Goal: Complete application form: Complete application form

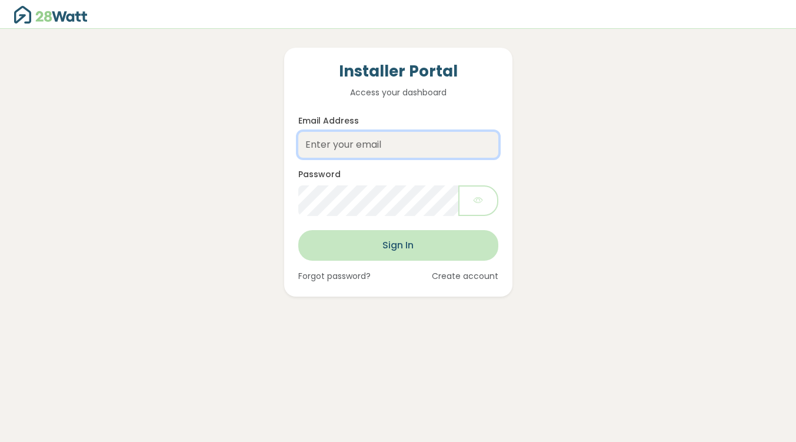
type input "[PERSON_NAME][EMAIL_ADDRESS][DOMAIN_NAME]"
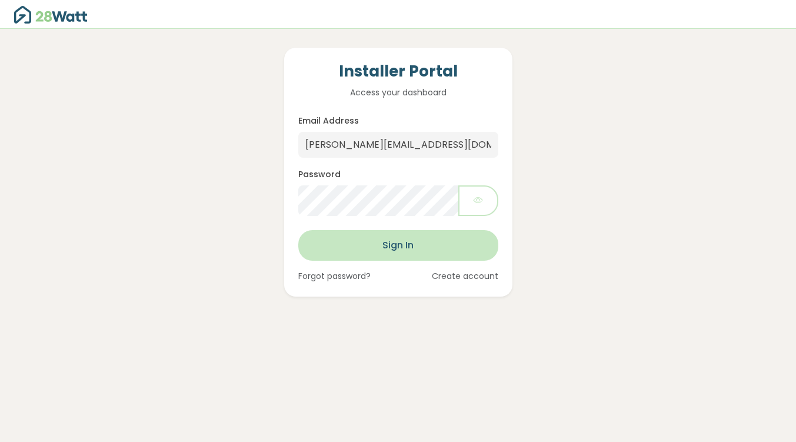
click at [419, 242] on button "Sign In" at bounding box center [398, 245] width 200 height 31
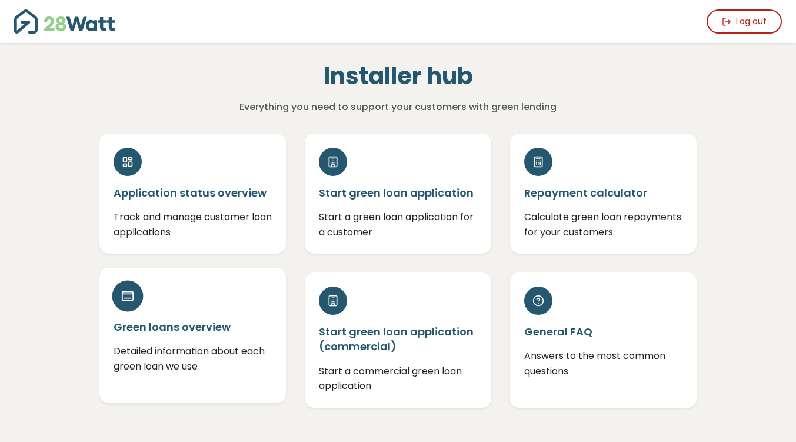
click at [235, 345] on p "Detailed information about each green loan we use" at bounding box center [193, 358] width 158 height 30
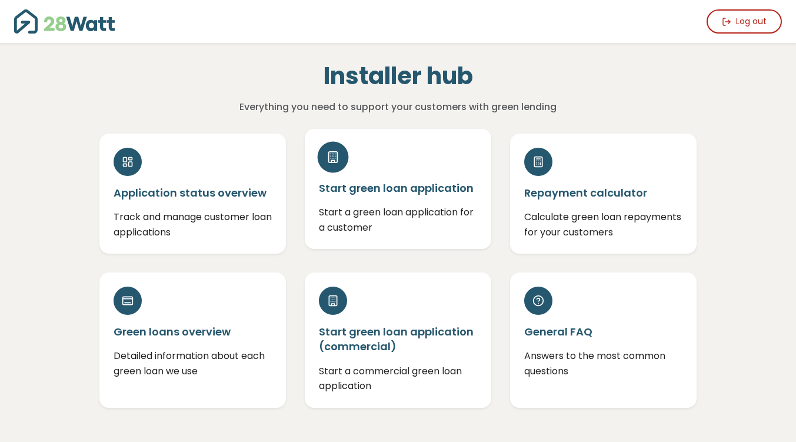
click at [397, 191] on h5 "Start green loan application" at bounding box center [398, 188] width 158 height 15
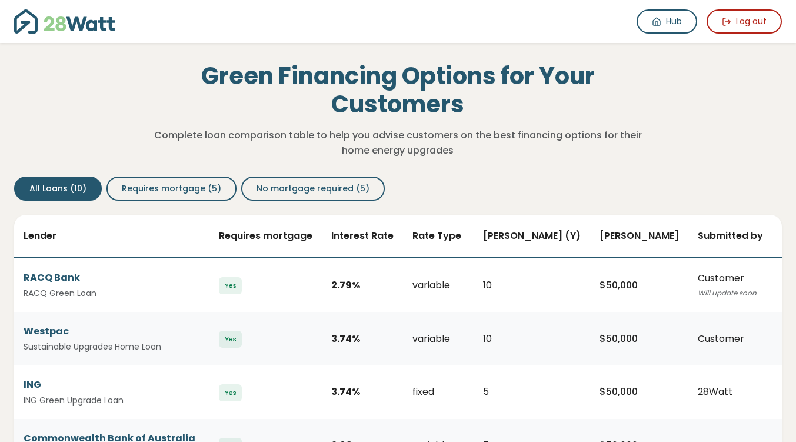
scroll to position [59, 0]
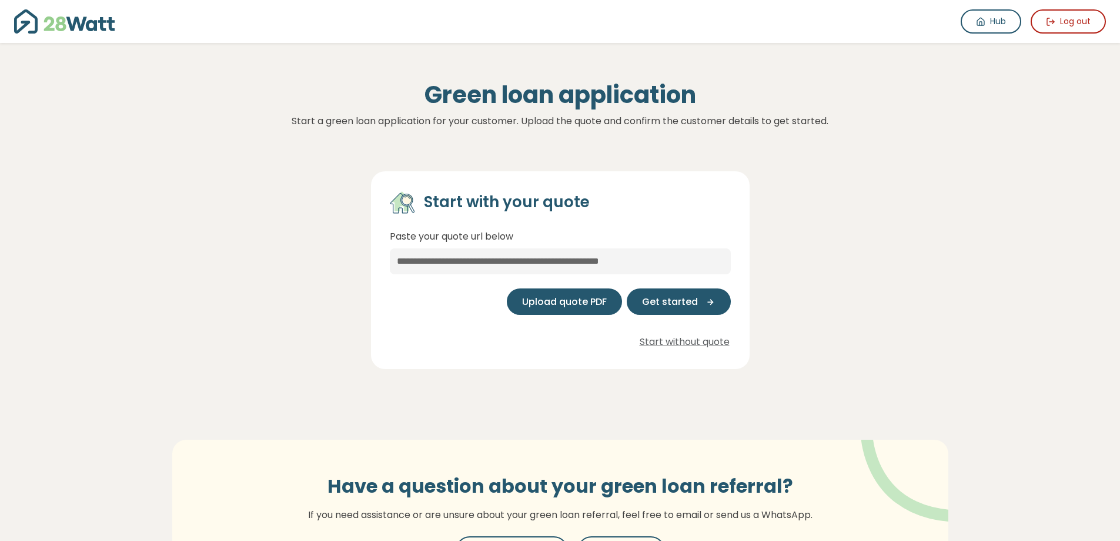
click at [560, 303] on span "Upload quote PDF" at bounding box center [564, 302] width 85 height 14
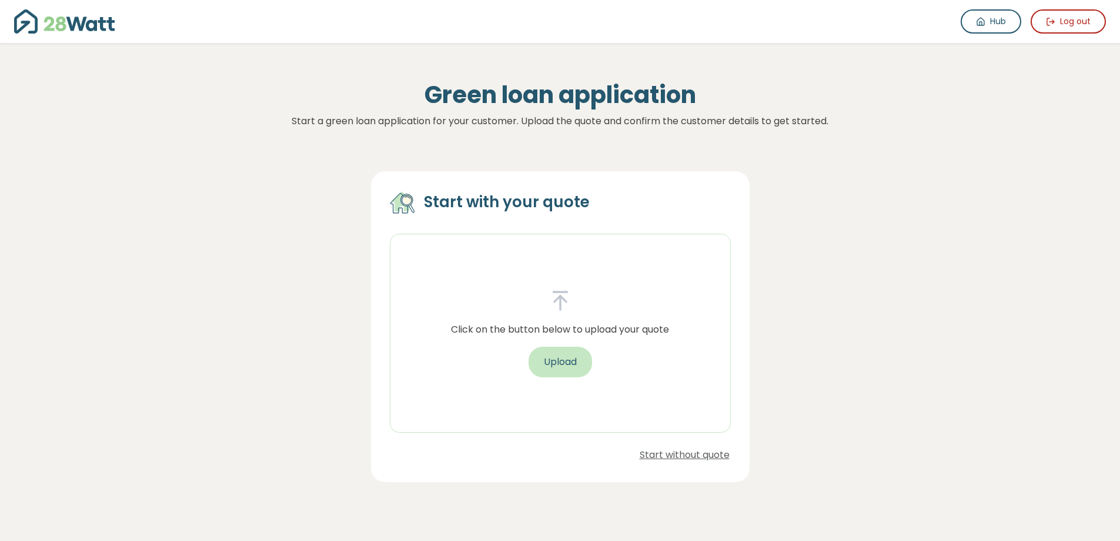
click at [572, 361] on button "Upload" at bounding box center [561, 361] width 64 height 31
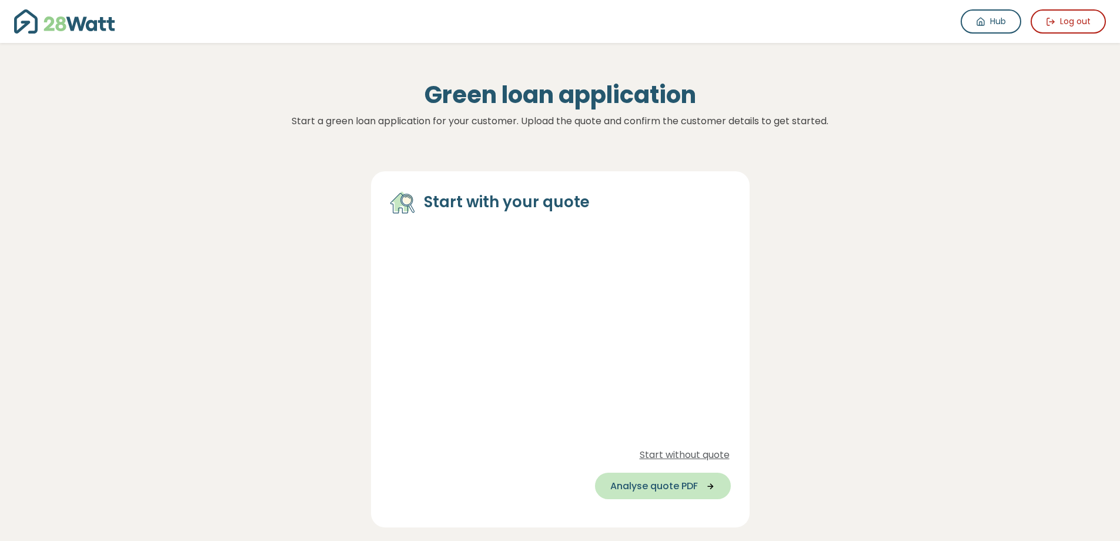
click at [656, 441] on span "Analyse quote PDF" at bounding box center [655, 486] width 88 height 14
select select "**"
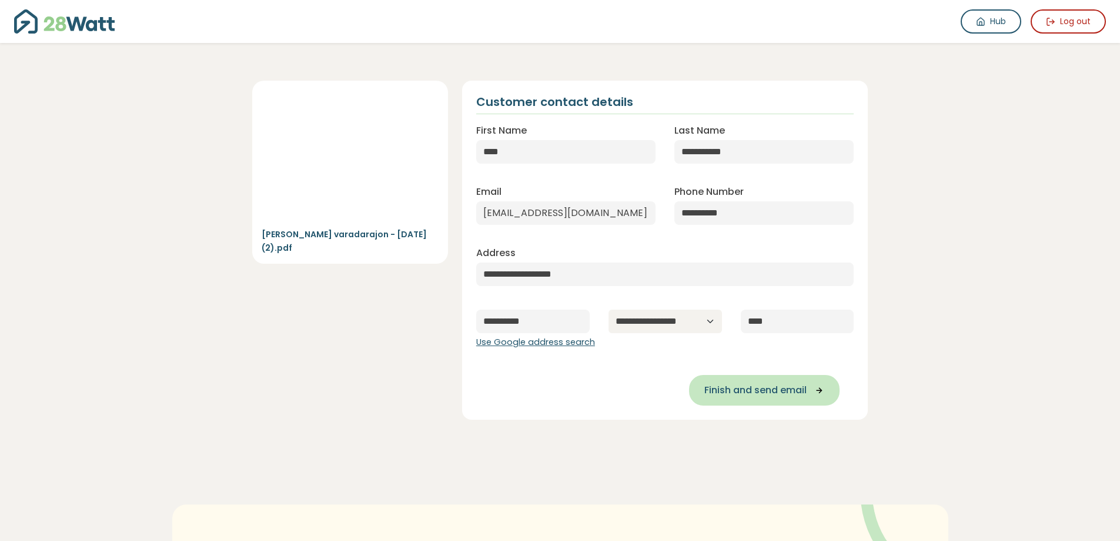
click at [769, 396] on span "Finish and send email" at bounding box center [756, 390] width 102 height 14
type input "**********"
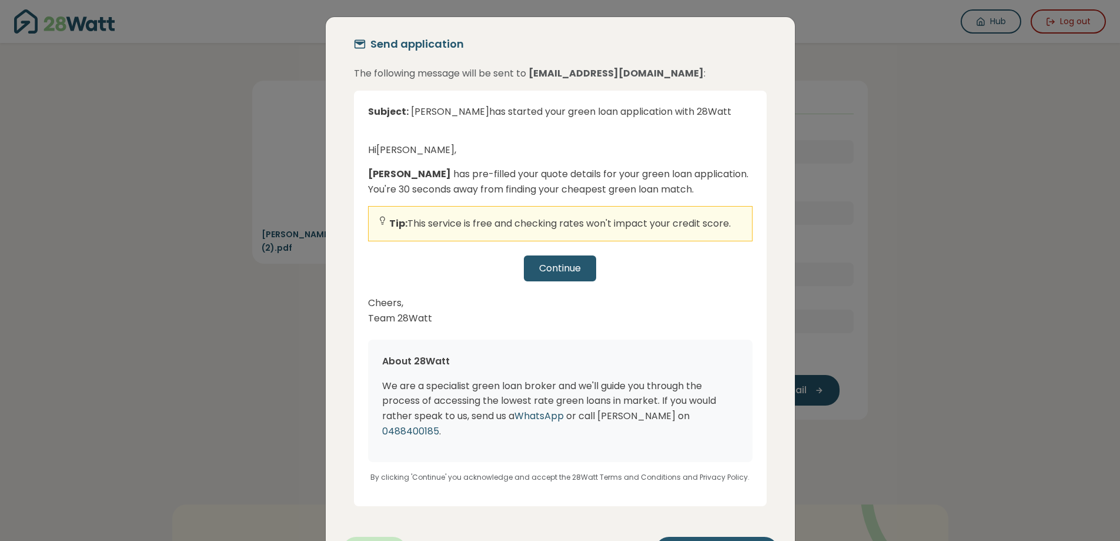
click at [571, 270] on div "Continue" at bounding box center [560, 268] width 385 height 26
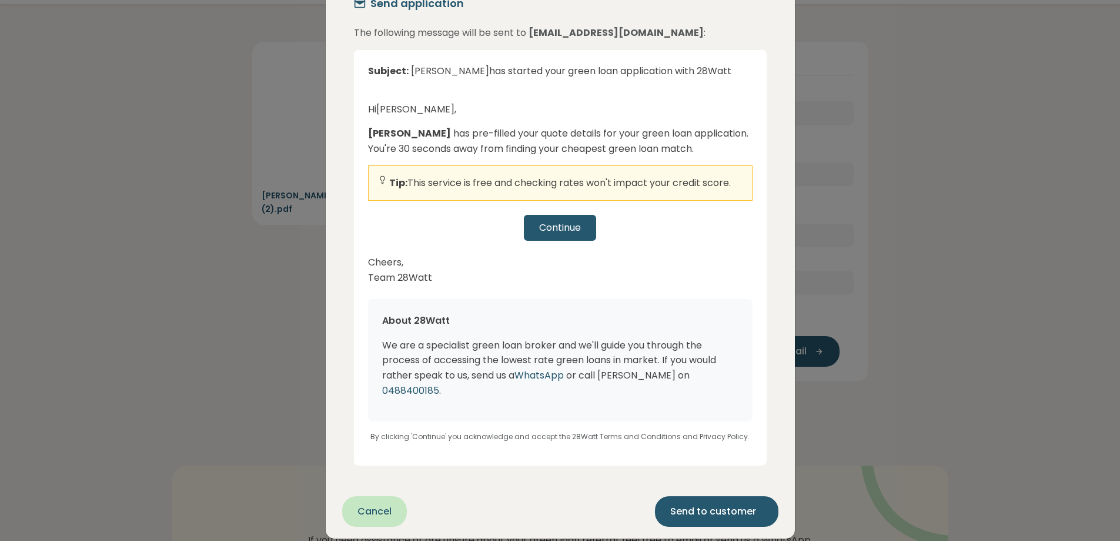
scroll to position [59, 0]
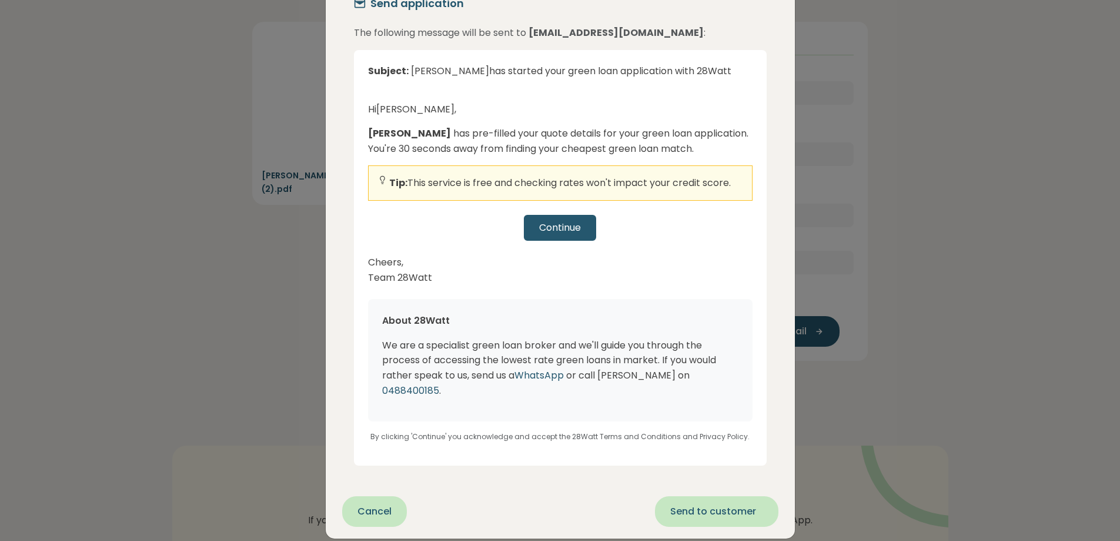
click at [720, 441] on span "Send to customer" at bounding box center [714, 511] width 86 height 14
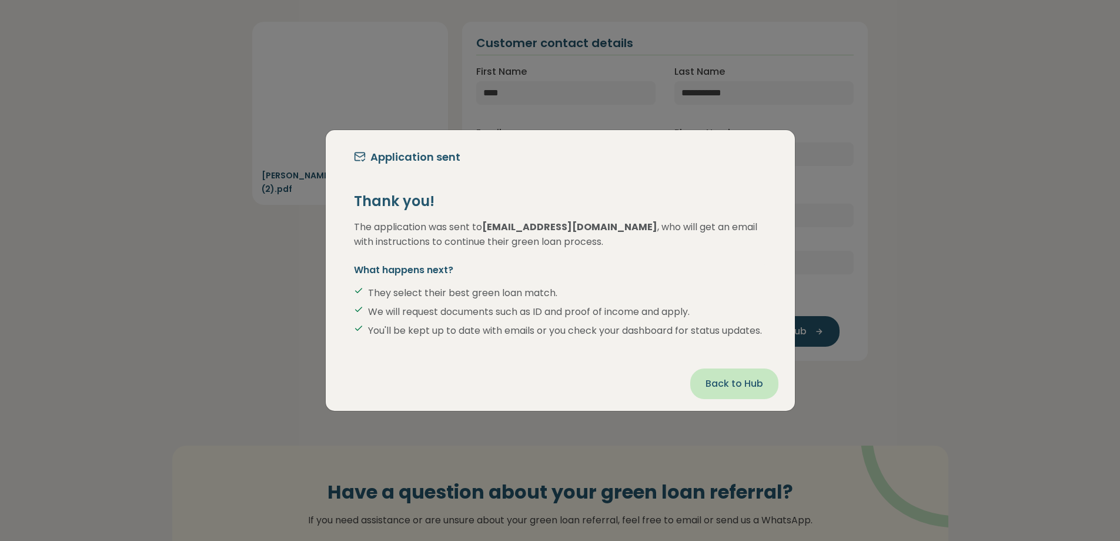
click at [742, 391] on span "Back to Hub" at bounding box center [735, 383] width 58 height 14
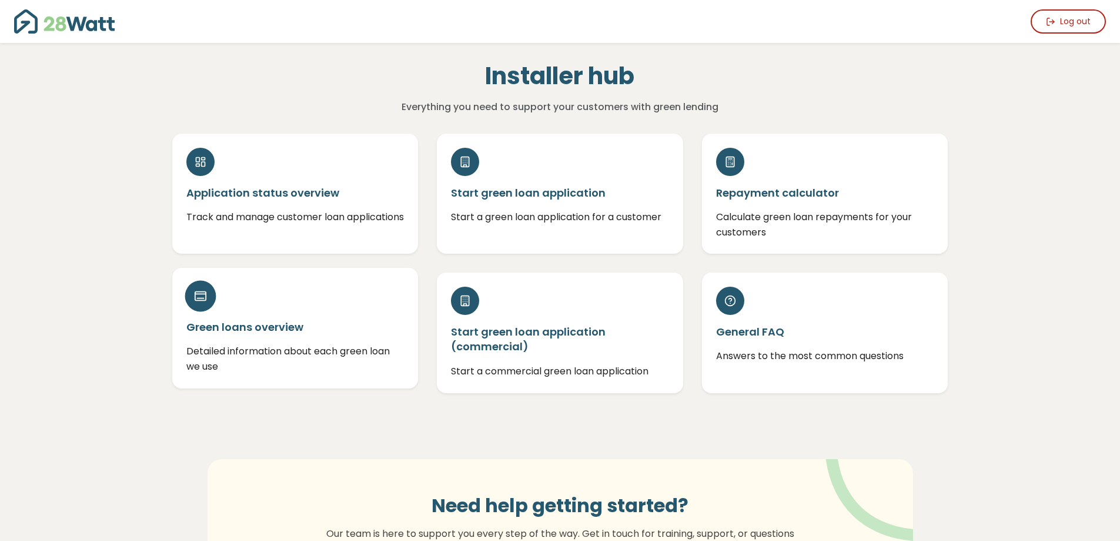
click at [262, 323] on h5 "Green loans overview" at bounding box center [295, 326] width 218 height 15
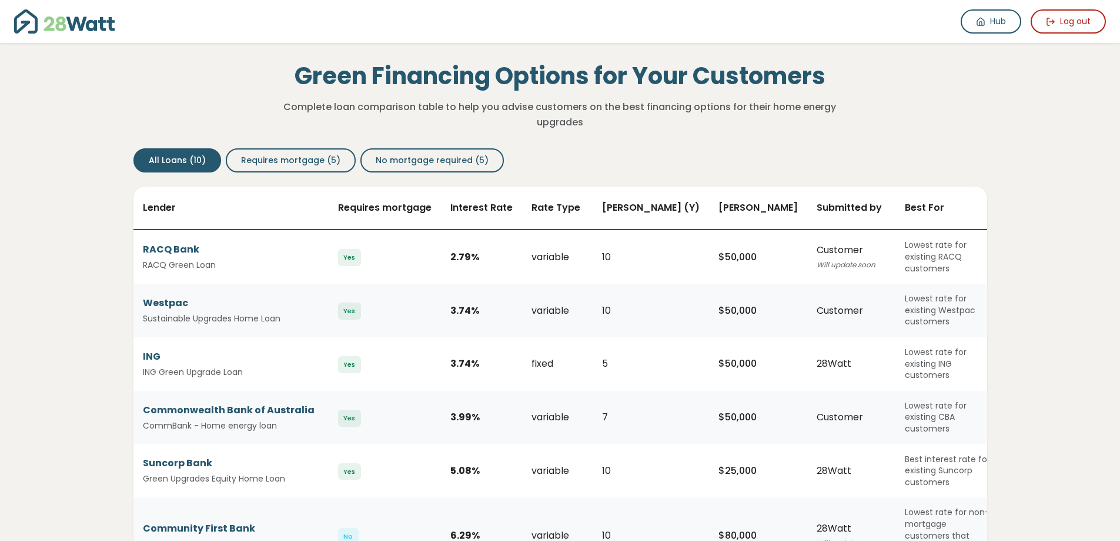
drag, startPoint x: 373, startPoint y: 299, endPoint x: 315, endPoint y: 336, distance: 69.0
click at [315, 349] on div "ING ING Green Upgrade Loan" at bounding box center [231, 363] width 176 height 29
